Goal: Task Accomplishment & Management: Use online tool/utility

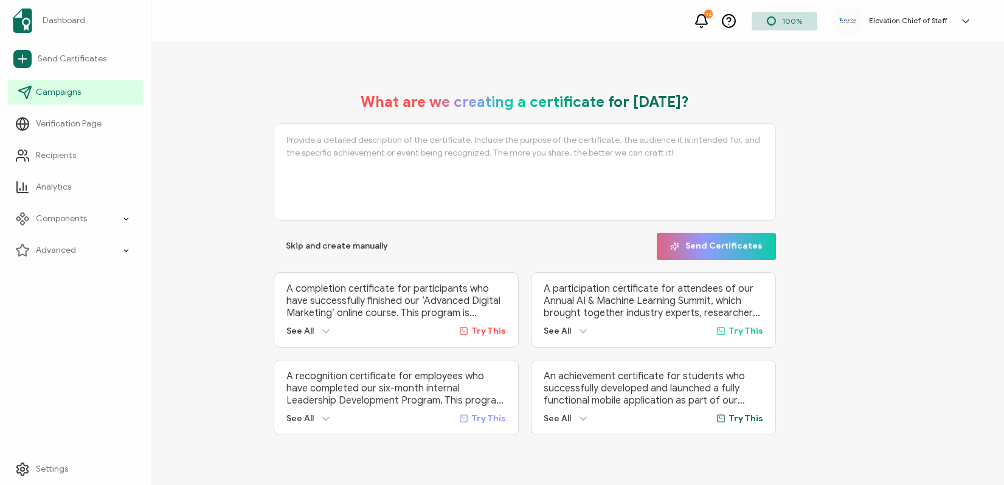
click at [71, 98] on link "Campaigns" at bounding box center [76, 92] width 136 height 24
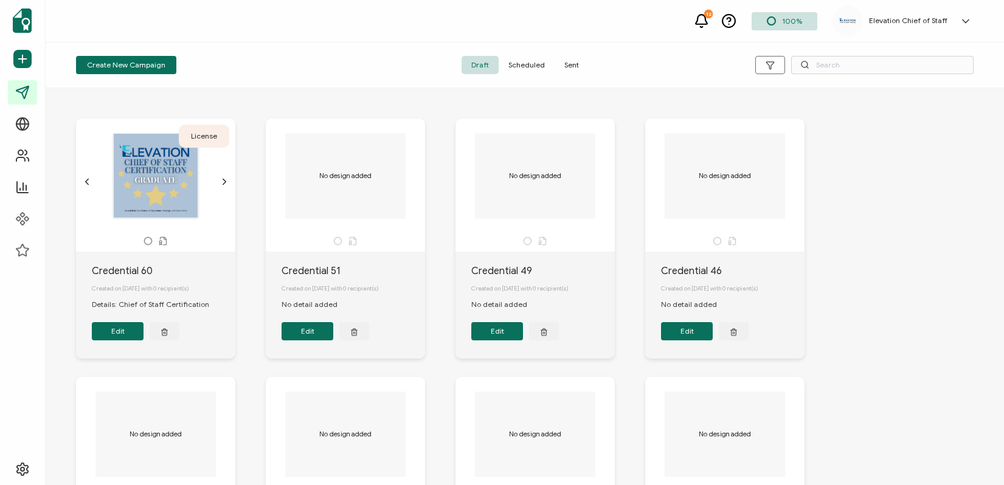
click at [571, 74] on div "Create New Campaign Draft Scheduled Sent" at bounding box center [525, 66] width 958 height 46
click at [572, 68] on span "Sent" at bounding box center [571, 65] width 34 height 18
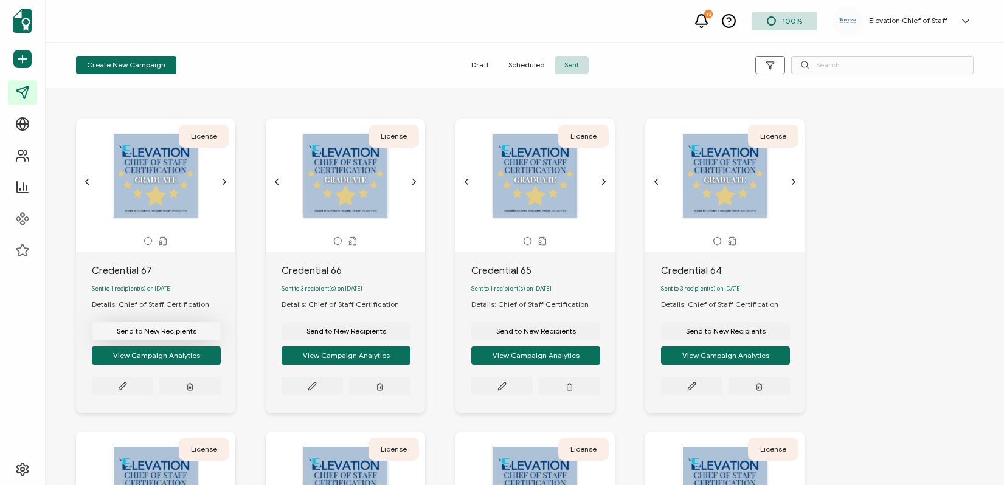
click at [163, 335] on span "Send to New Recipients" at bounding box center [157, 331] width 80 height 7
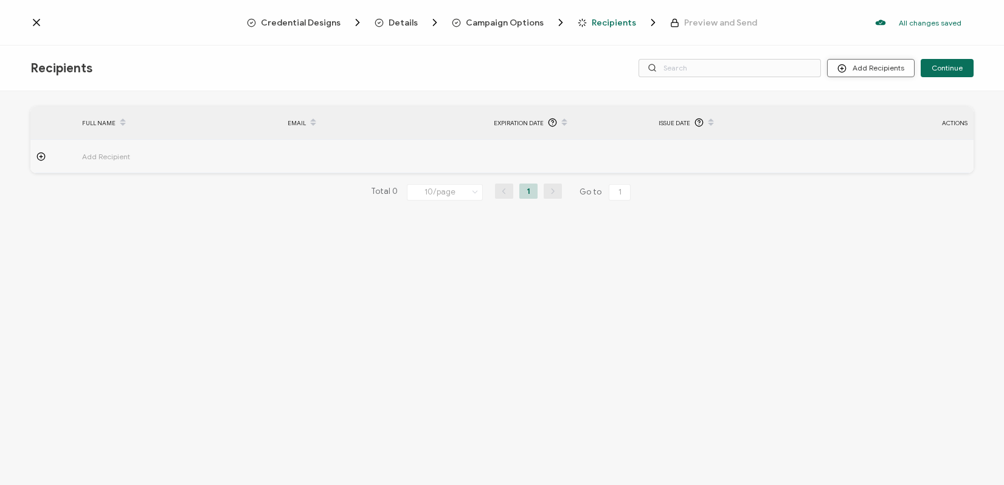
click at [879, 71] on button "Add Recipients" at bounding box center [871, 68] width 88 height 18
click at [897, 119] on span "Import From Recipients" at bounding box center [894, 120] width 79 height 9
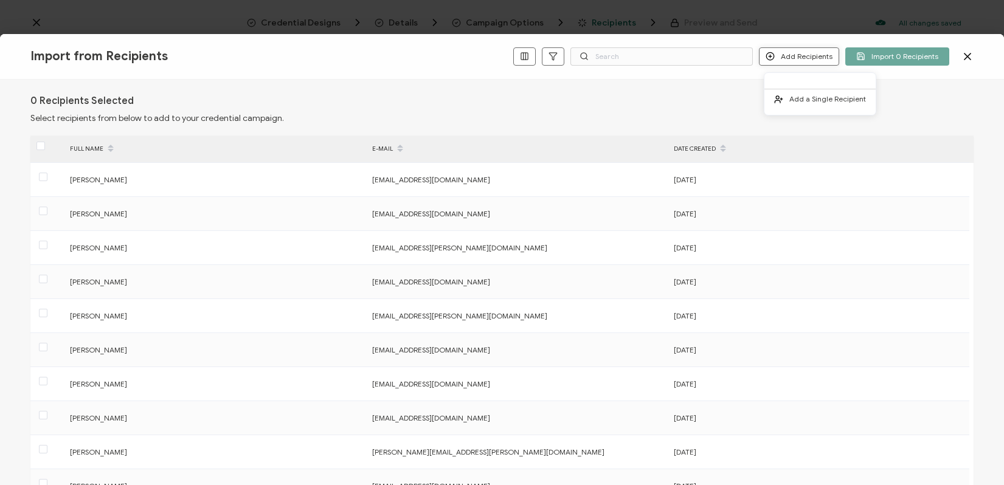
click at [797, 58] on button "Add Recipients" at bounding box center [799, 56] width 80 height 18
click at [794, 97] on span "Add a Single Recipient" at bounding box center [827, 98] width 77 height 9
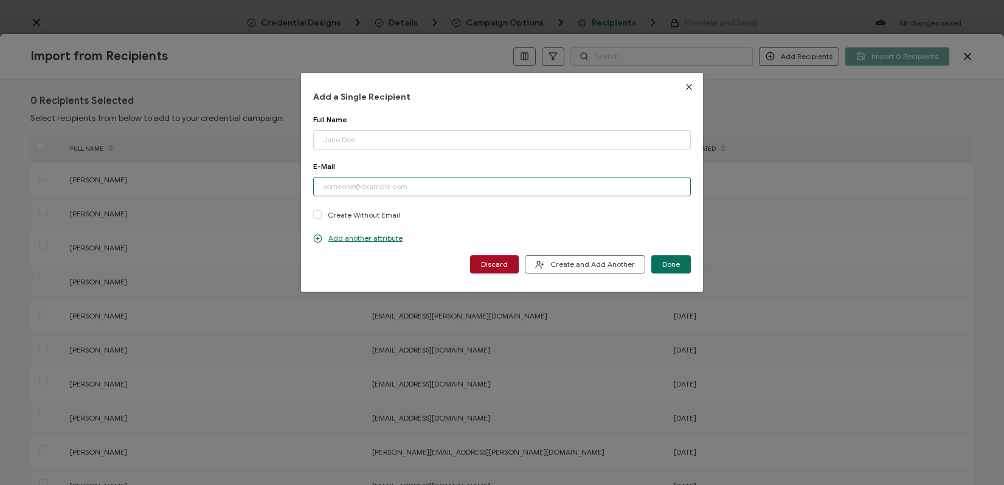
click at [405, 189] on input "dialog" at bounding box center [501, 186] width 377 height 19
paste input "[PERSON_NAME][EMAIL_ADDRESS][DOMAIN_NAME]"
type input "[PERSON_NAME][EMAIL_ADDRESS][DOMAIN_NAME]"
click at [345, 143] on input "dialog" at bounding box center [501, 139] width 377 height 19
click at [571, 261] on span "Create and Add Another" at bounding box center [585, 264] width 100 height 9
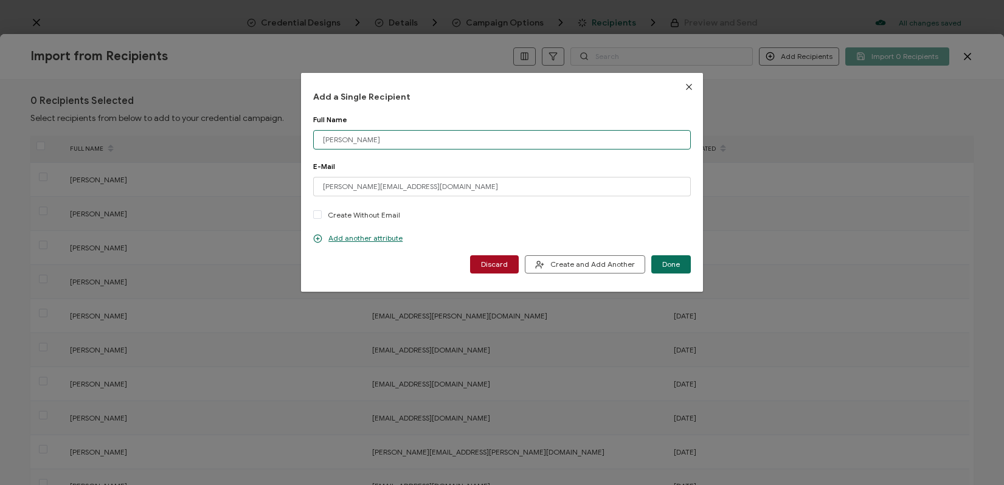
click at [415, 145] on input "[PERSON_NAME]" at bounding box center [501, 139] width 377 height 19
type input "[PERSON_NAME]"
click at [392, 177] on input "[PERSON_NAME][EMAIL_ADDRESS][DOMAIN_NAME]" at bounding box center [501, 186] width 377 height 19
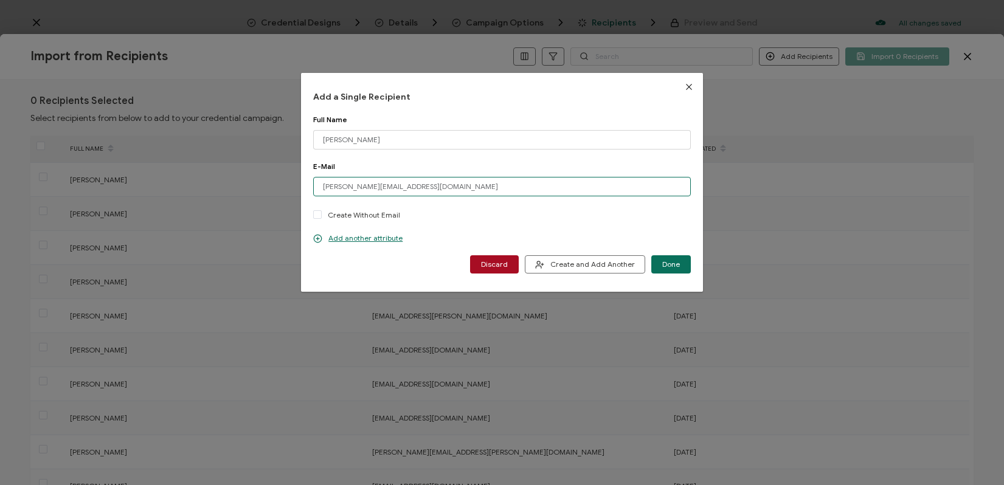
click at [385, 185] on input "[PERSON_NAME][EMAIL_ADDRESS][DOMAIN_NAME]" at bounding box center [501, 186] width 377 height 19
paste input "mge@atsautomation"
type input "[EMAIL_ADDRESS][DOMAIN_NAME]"
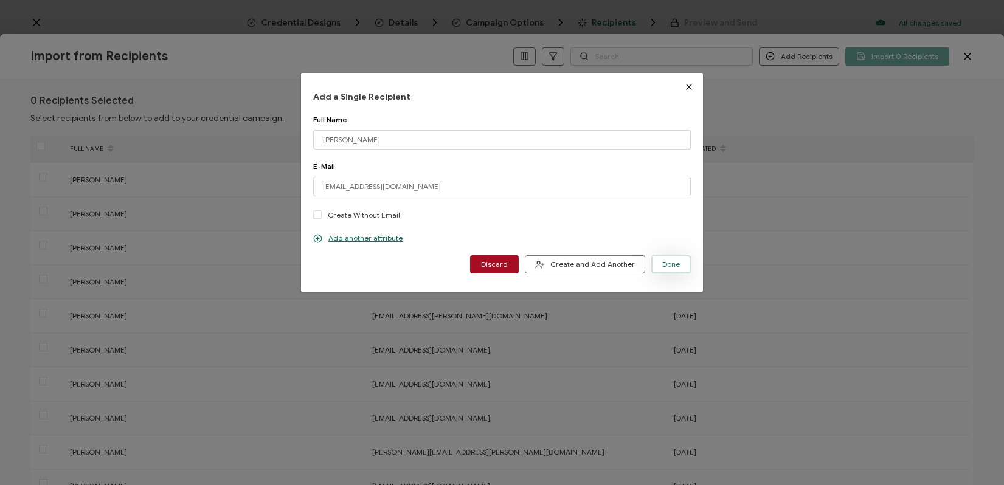
click at [674, 264] on span "Done" at bounding box center [671, 264] width 18 height 7
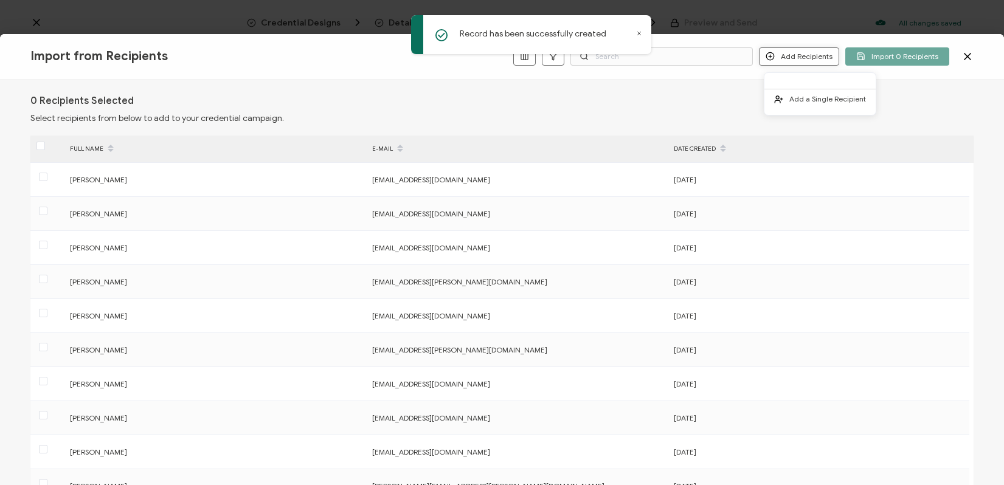
click at [822, 53] on button "Add Recipients" at bounding box center [799, 56] width 80 height 18
click at [819, 99] on span "Add a Single Recipient" at bounding box center [827, 98] width 77 height 9
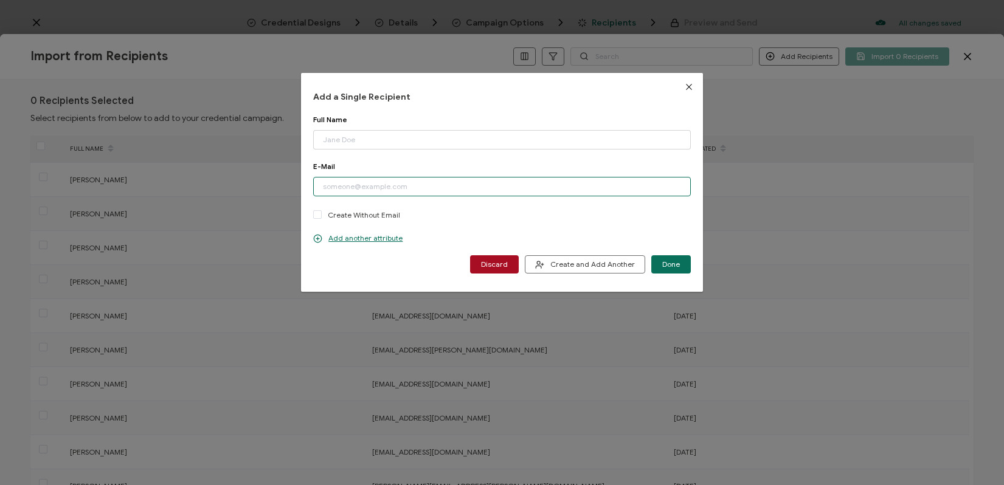
click at [418, 185] on input "dialog" at bounding box center [501, 186] width 377 height 19
paste input "[EMAIL_ADDRESS][DOMAIN_NAME]"
type input "[EMAIL_ADDRESS][DOMAIN_NAME]"
click at [371, 141] on input "dialog" at bounding box center [501, 139] width 377 height 19
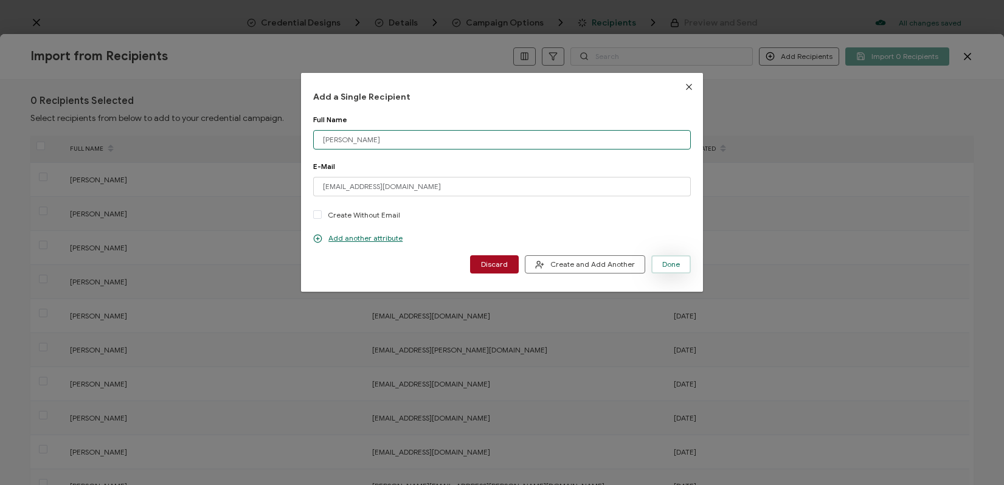
type input "[PERSON_NAME]"
click at [670, 269] on button "Done" at bounding box center [671, 264] width 40 height 18
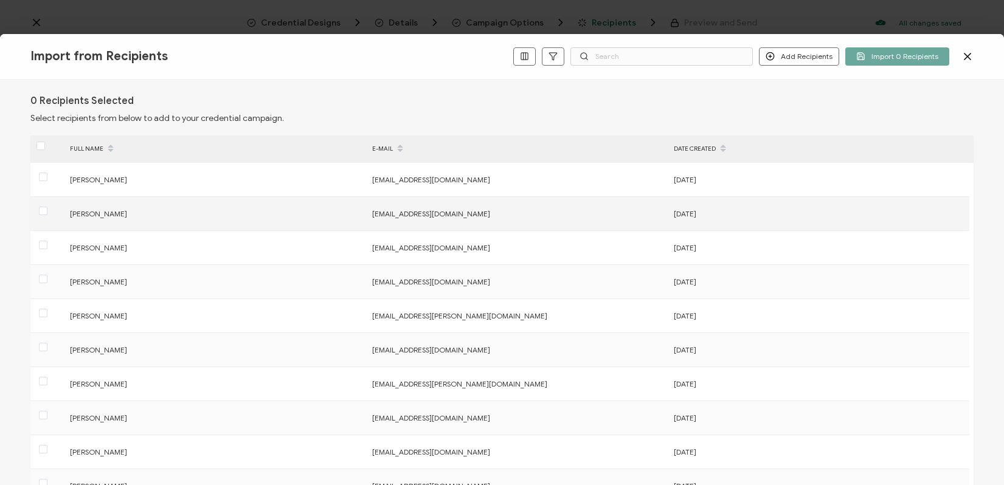
click at [117, 212] on span "[PERSON_NAME]" at bounding box center [98, 213] width 57 height 9
click at [39, 213] on span at bounding box center [43, 211] width 9 height 9
click at [47, 207] on input "checkbox" at bounding box center [47, 207] width 0 height 0
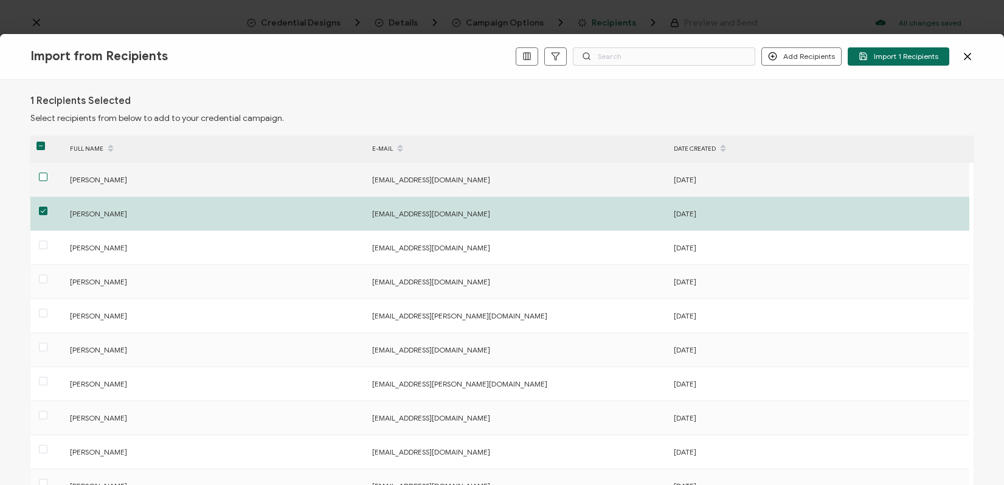
click at [43, 178] on span at bounding box center [43, 177] width 9 height 9
click at [47, 173] on input "checkbox" at bounding box center [47, 173] width 0 height 0
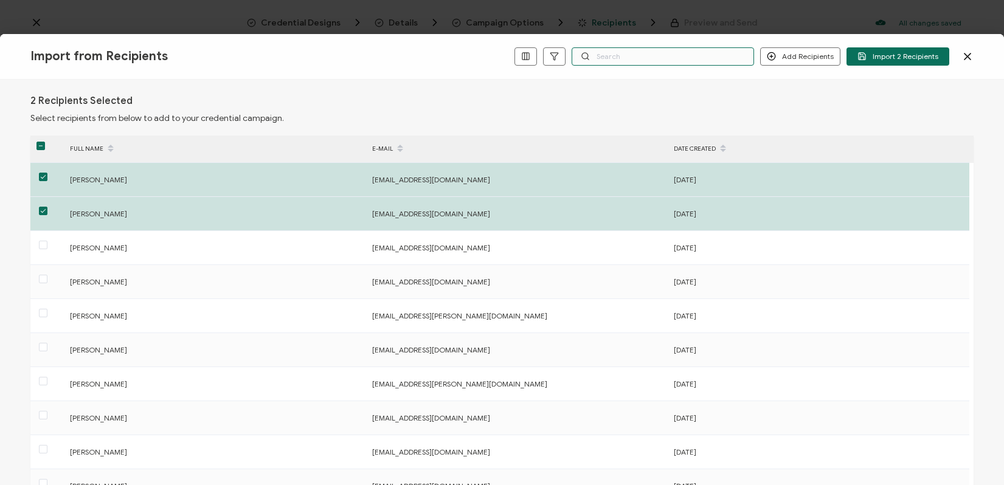
click at [648, 55] on input "text" at bounding box center [662, 56] width 182 height 18
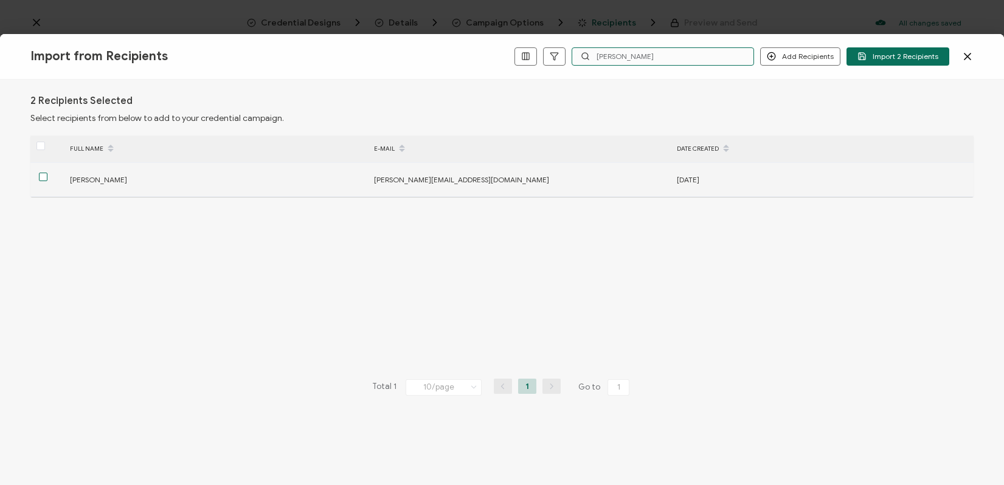
type input "[PERSON_NAME]"
click at [42, 178] on span at bounding box center [43, 177] width 9 height 9
click at [47, 173] on input "checkbox" at bounding box center [47, 173] width 0 height 0
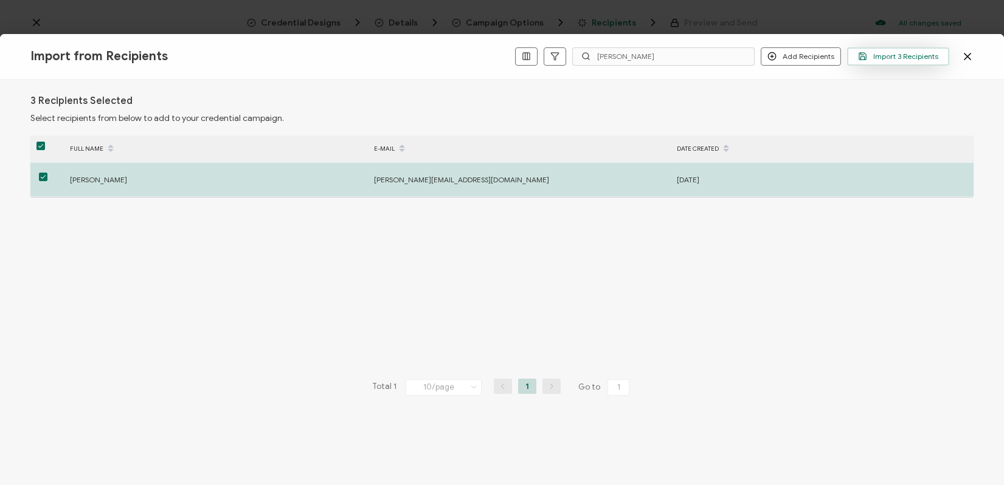
click at [898, 57] on span "Import 3 Recipients" at bounding box center [898, 56] width 80 height 9
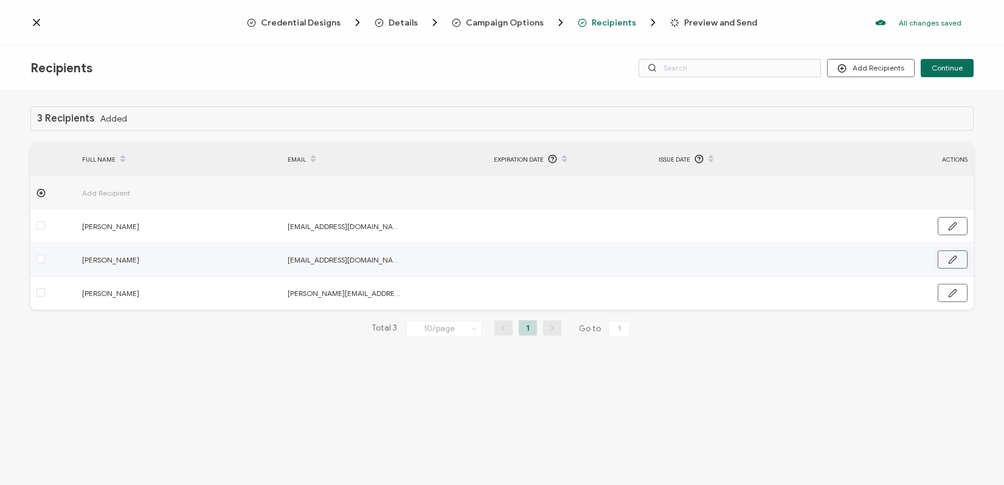
click at [957, 260] on button "button" at bounding box center [952, 259] width 30 height 18
click at [137, 257] on input "[PERSON_NAME]" at bounding box center [135, 259] width 106 height 19
type input "[PERSON_NAME]"
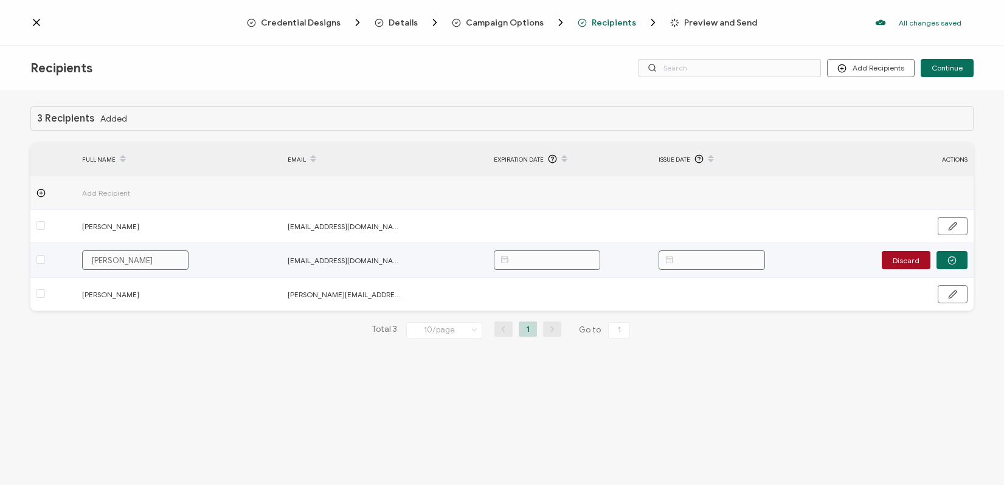
type input "[PERSON_NAME]"
click at [109, 262] on input "[PERSON_NAME]" at bounding box center [135, 259] width 106 height 19
type input "[PERSON_NAME]"
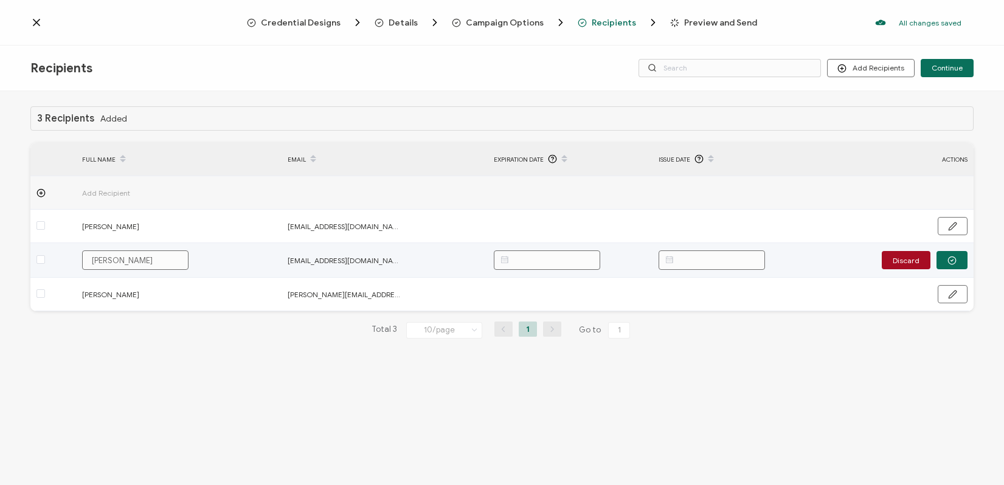
type input "[PERSON_NAME]"
click at [143, 260] on input "[PERSON_NAME]" at bounding box center [135, 259] width 106 height 19
type input "[PERSON_NAME]"
click at [951, 258] on icon "button" at bounding box center [951, 260] width 9 height 9
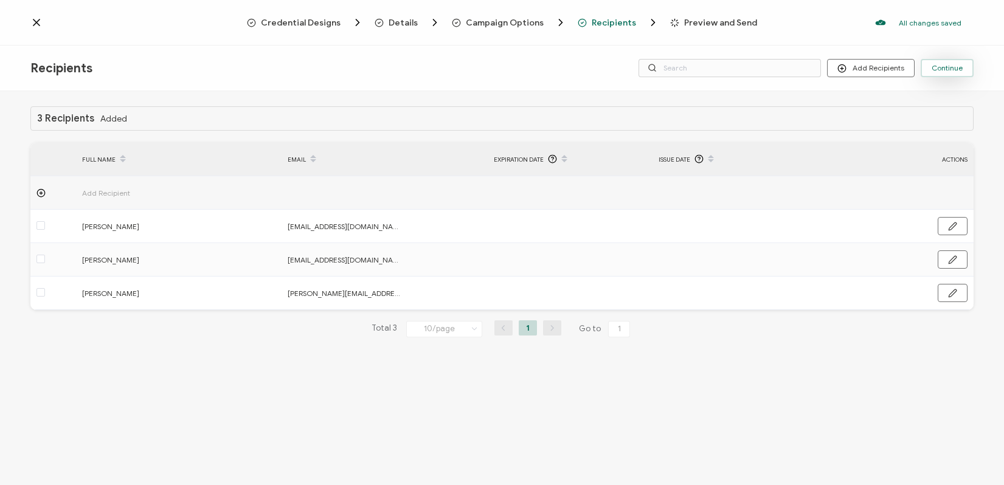
click at [946, 69] on span "Continue" at bounding box center [946, 67] width 31 height 7
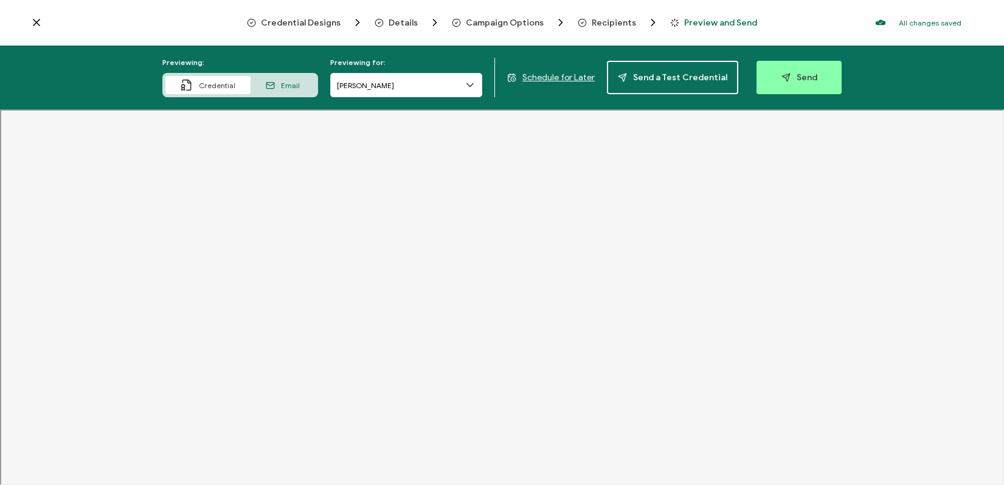
click at [292, 89] on span "Email" at bounding box center [290, 85] width 19 height 9
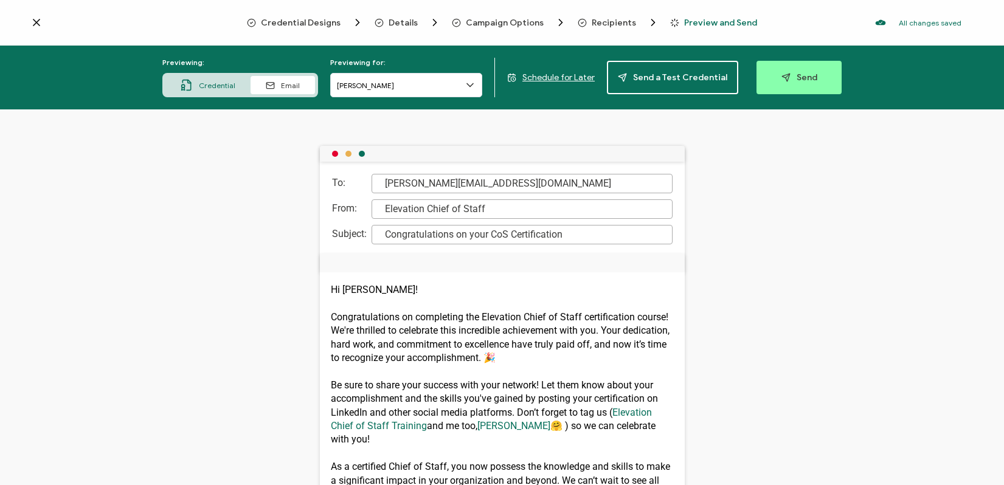
click at [395, 286] on p "Hi [PERSON_NAME]!" at bounding box center [502, 289] width 343 height 13
click at [446, 284] on p "Hi [PERSON_NAME]!" at bounding box center [502, 289] width 343 height 13
click at [822, 78] on button "Send" at bounding box center [798, 77] width 85 height 33
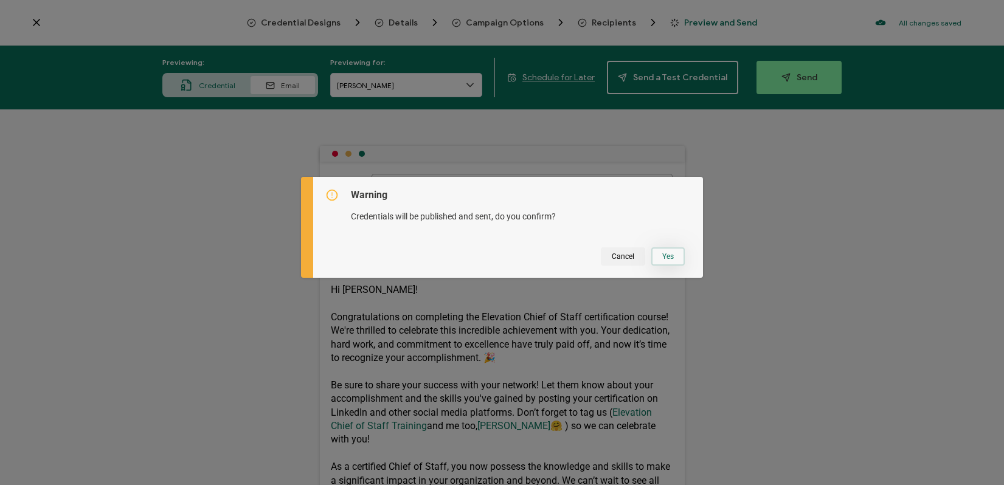
click at [670, 260] on button "Yes" at bounding box center [667, 256] width 33 height 18
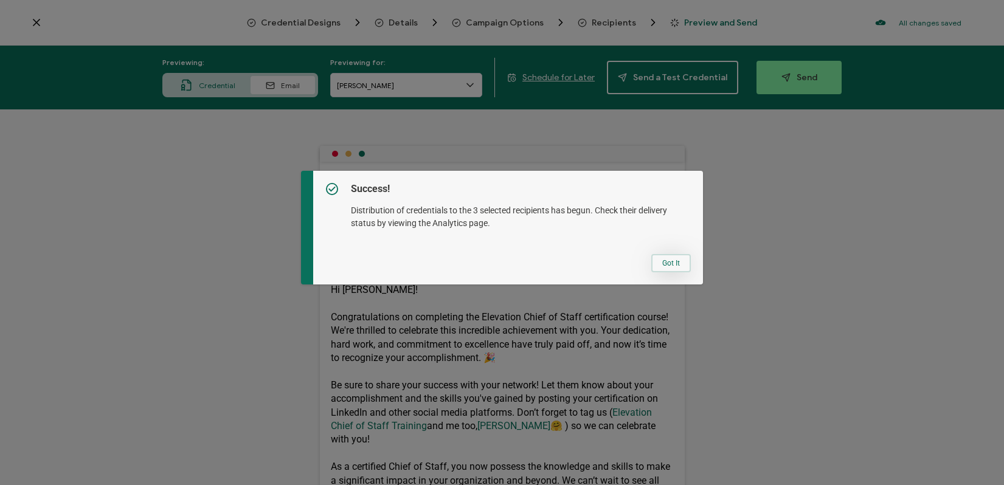
click at [661, 260] on button "Got It" at bounding box center [671, 263] width 40 height 18
